Goal: Check status: Check status

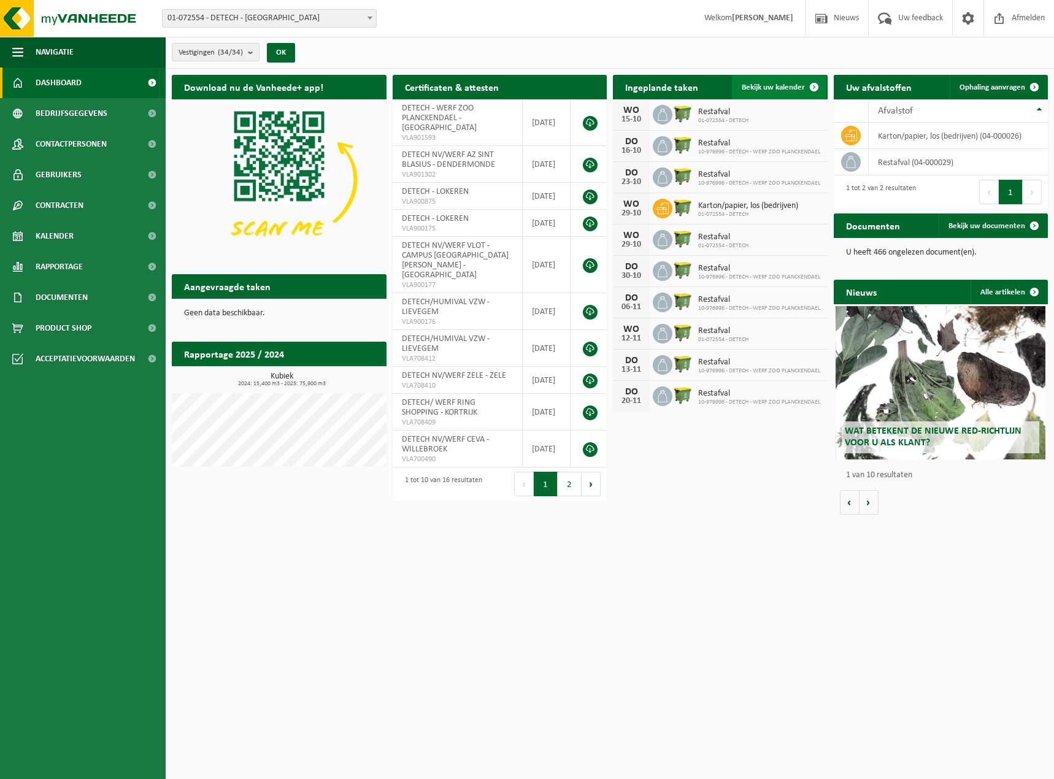
click at [760, 92] on link "Bekijk uw kalender" at bounding box center [779, 87] width 94 height 25
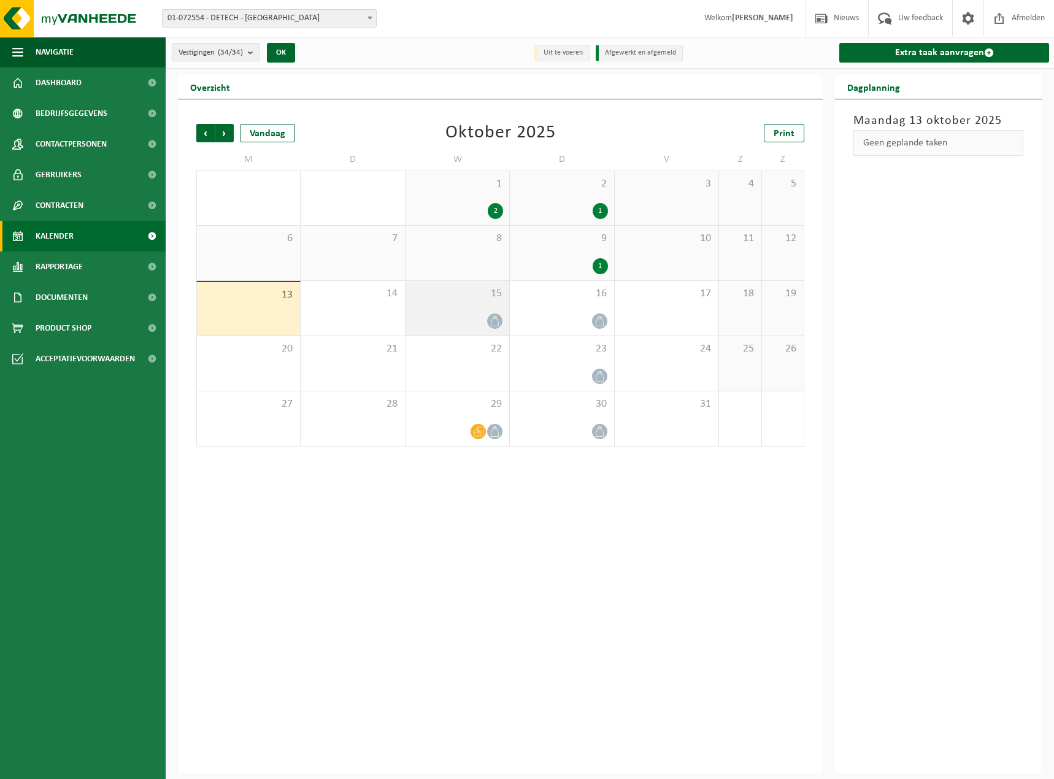
click at [454, 317] on div at bounding box center [457, 321] width 91 height 17
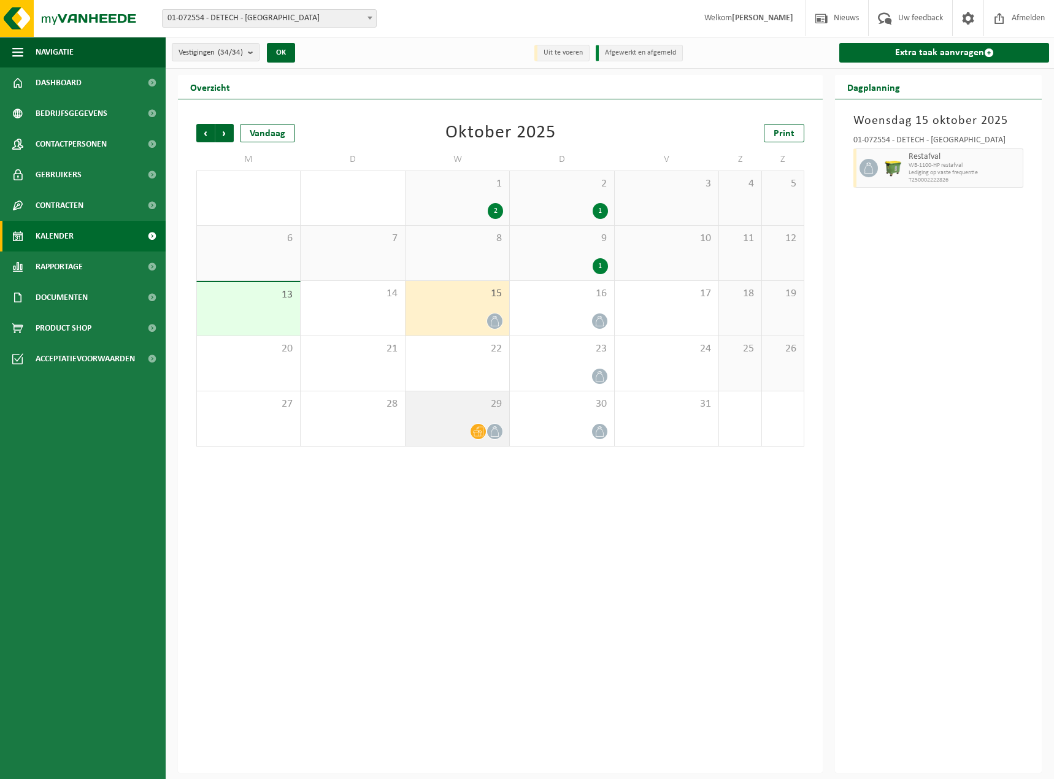
click at [449, 428] on div at bounding box center [457, 431] width 91 height 17
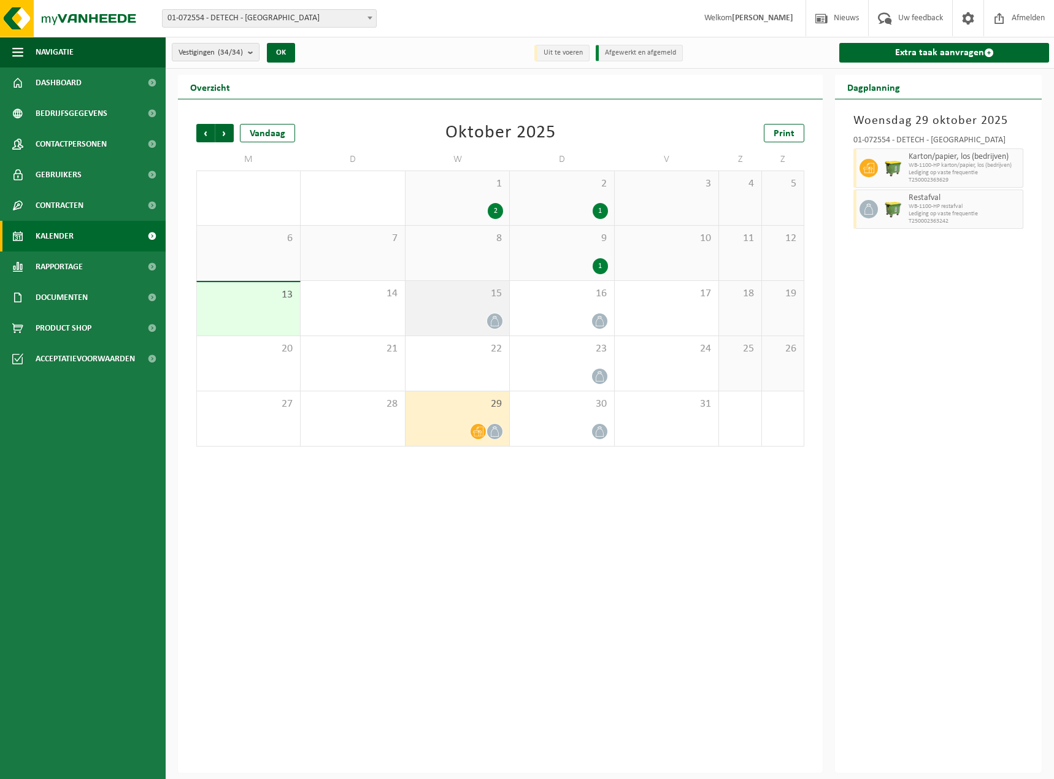
click at [455, 314] on div at bounding box center [457, 321] width 91 height 17
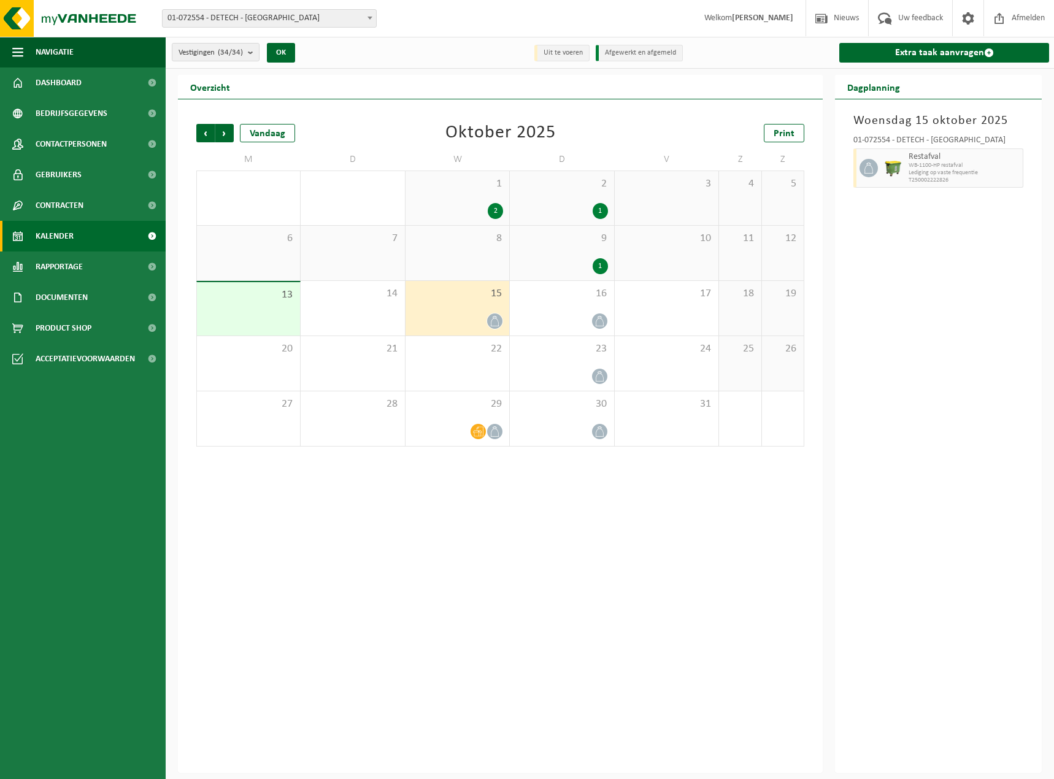
click at [452, 204] on div "2" at bounding box center [457, 211] width 91 height 16
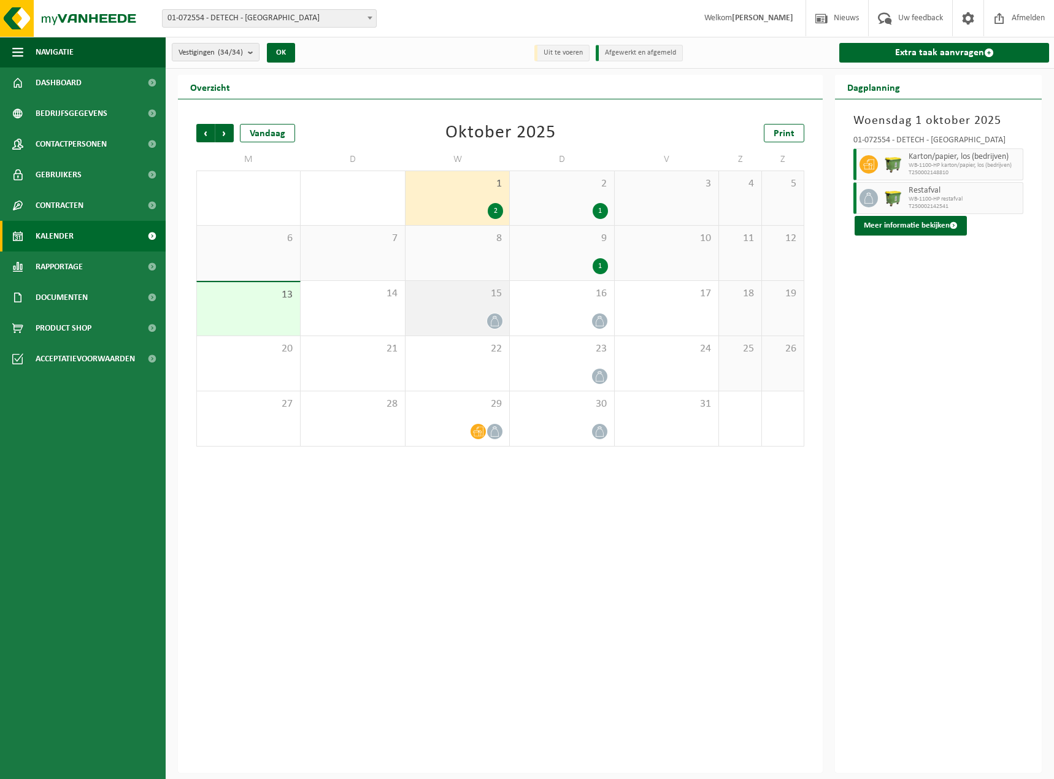
click at [471, 319] on div at bounding box center [457, 321] width 91 height 17
